Goal: Task Accomplishment & Management: Manage account settings

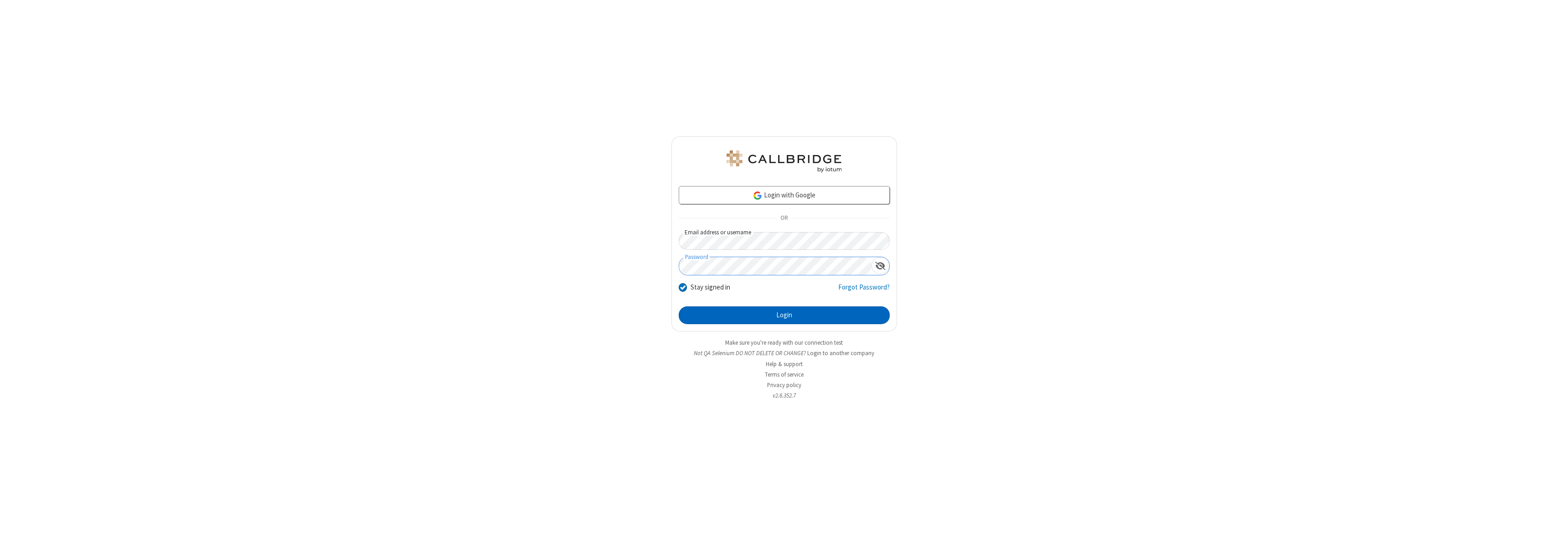
click at [784, 315] on button "Login" at bounding box center [784, 315] width 211 height 18
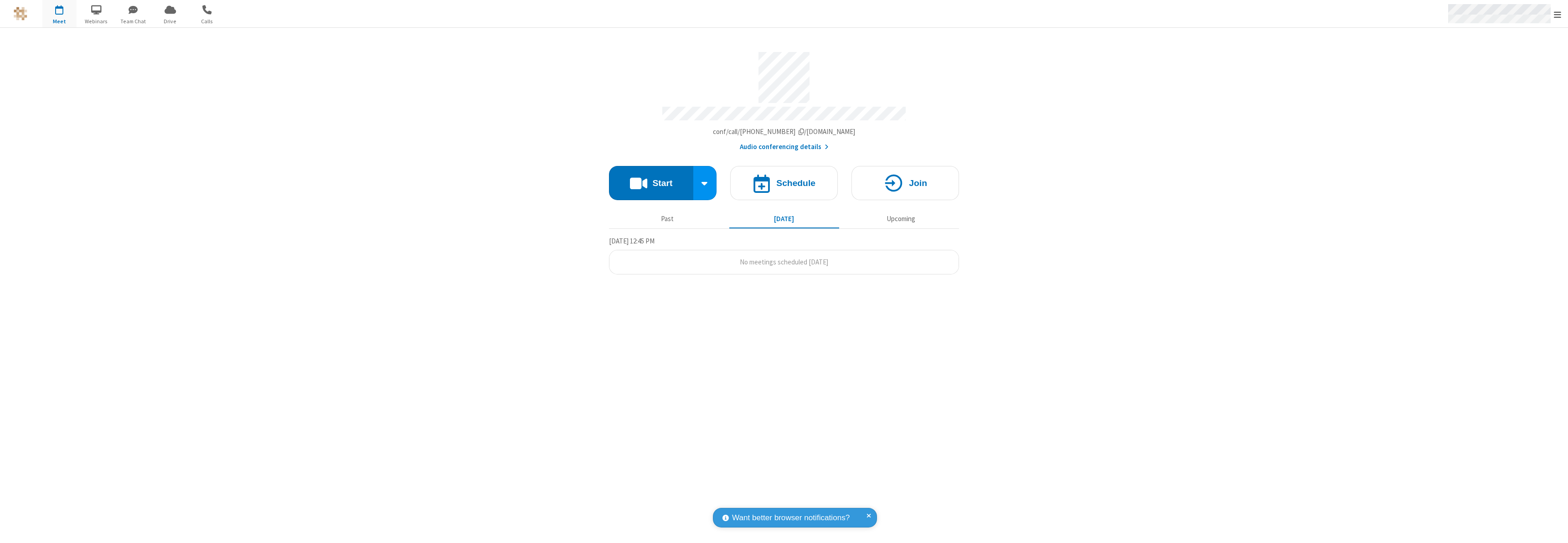
click at [1558, 14] on span "Open menu" at bounding box center [1558, 14] width 7 height 9
click at [1504, 61] on div "Settings" at bounding box center [1504, 61] width 127 height 24
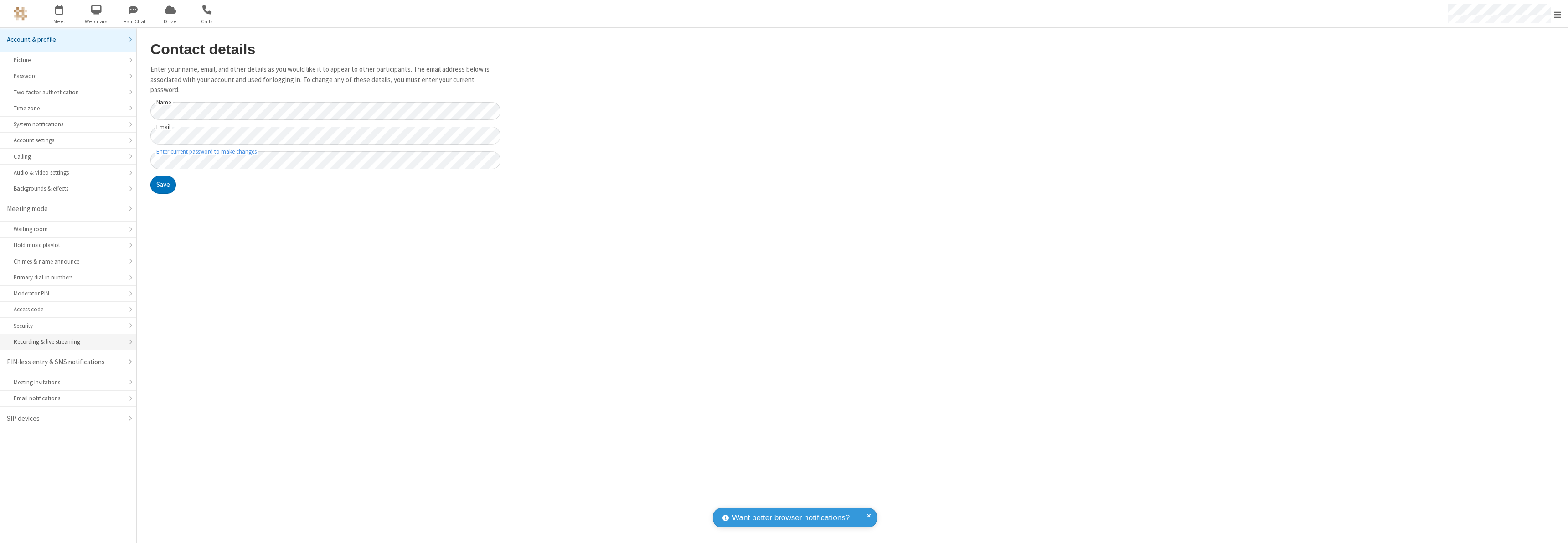
click at [68, 342] on div "Recording & live streaming" at bounding box center [68, 342] width 109 height 9
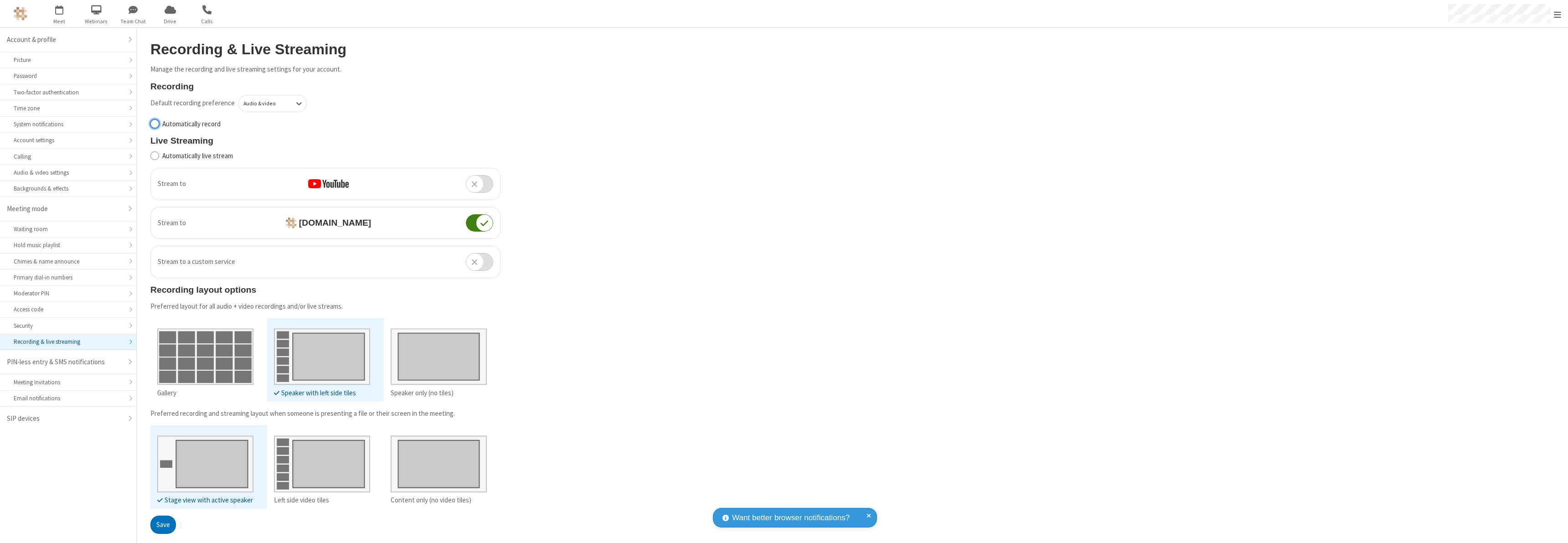
click at [155, 124] on input "Automatically record" at bounding box center [155, 124] width 9 height 10
checkbox input "true"
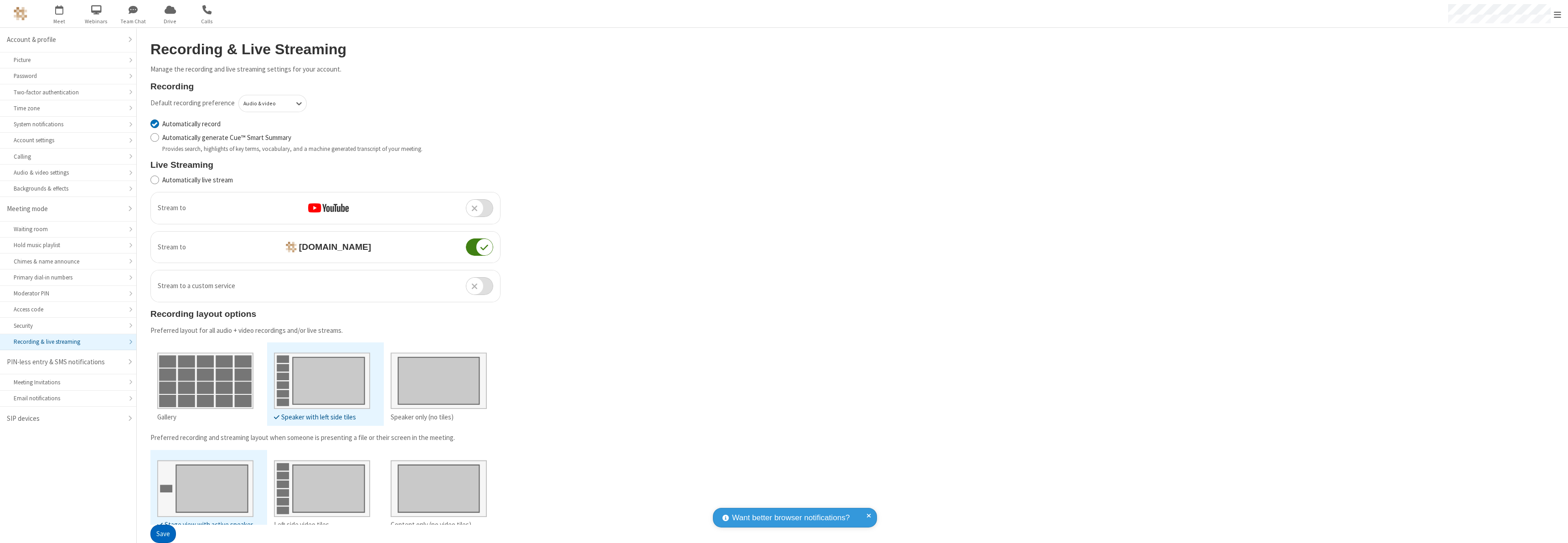
click at [163, 534] on button "Save" at bounding box center [163, 534] width 26 height 18
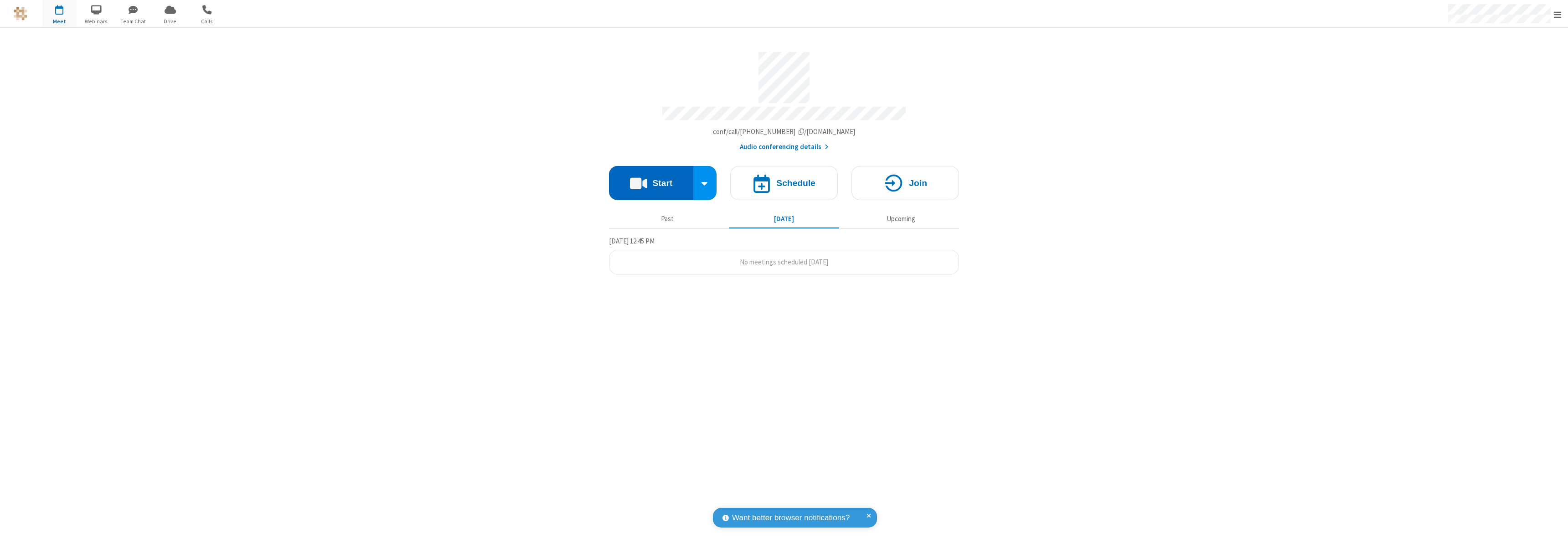
click at [651, 179] on button "Start" at bounding box center [651, 183] width 85 height 34
